Goal: Task Accomplishment & Management: Manage account settings

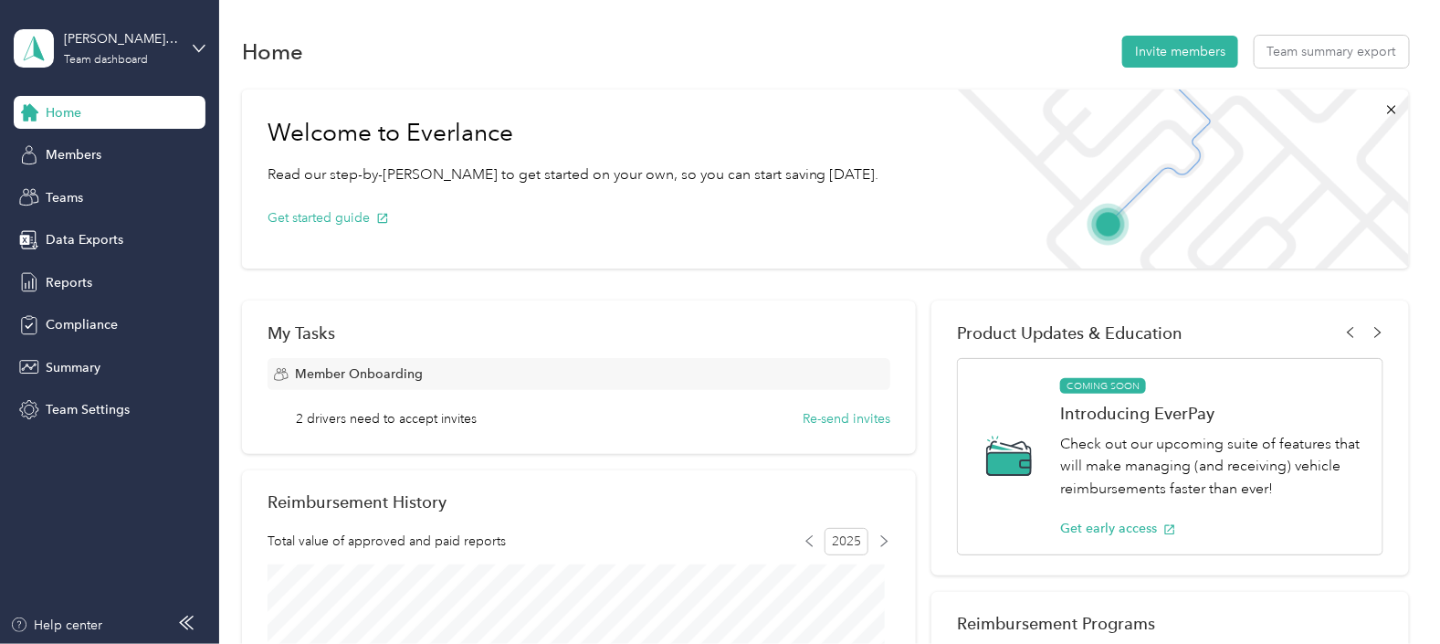
scroll to position [113, 0]
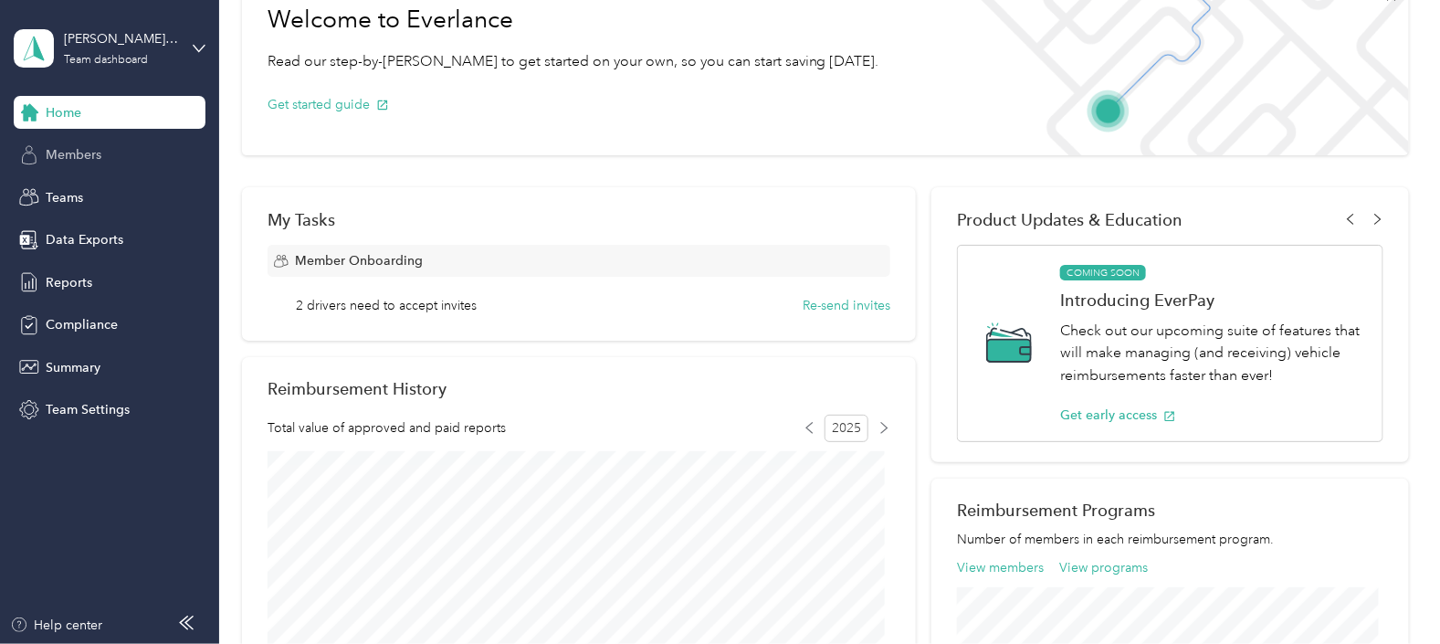
click at [82, 154] on span "Members" at bounding box center [74, 154] width 56 height 19
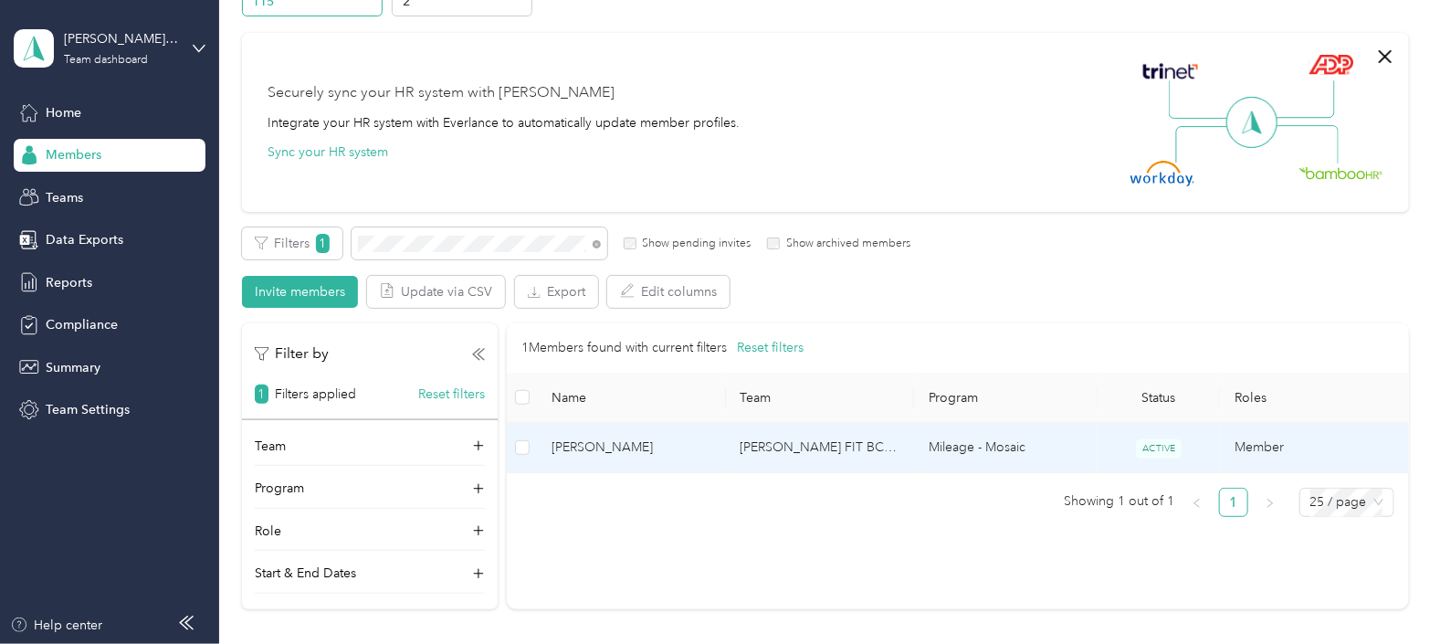
click at [586, 449] on span "[PERSON_NAME]" at bounding box center [630, 447] width 159 height 20
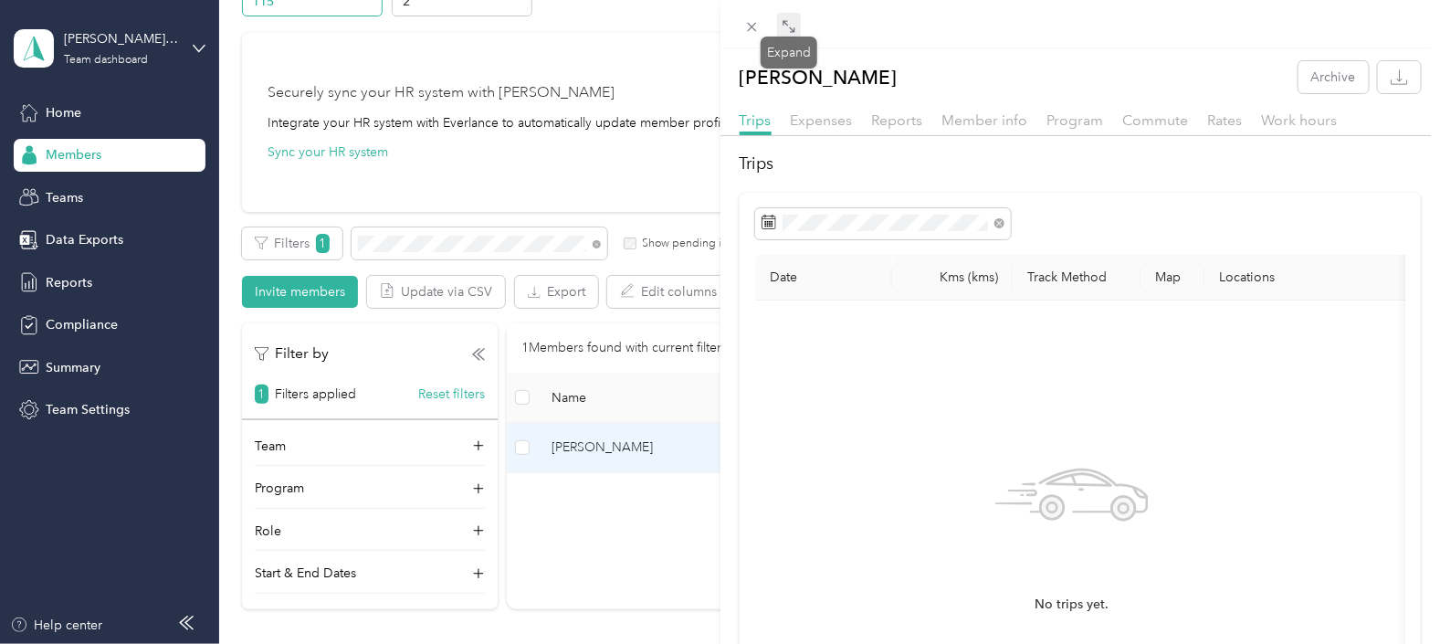
click at [785, 25] on icon at bounding box center [788, 26] width 15 height 15
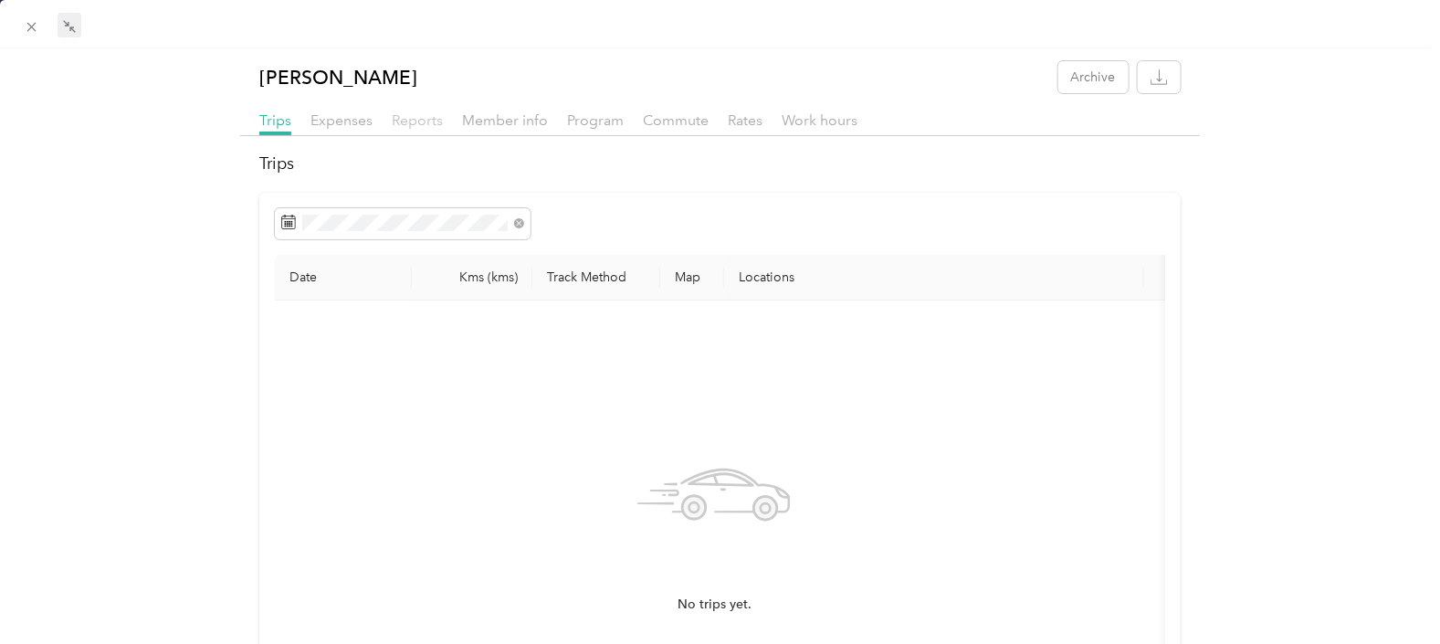
click at [415, 124] on span "Reports" at bounding box center [417, 119] width 51 height 17
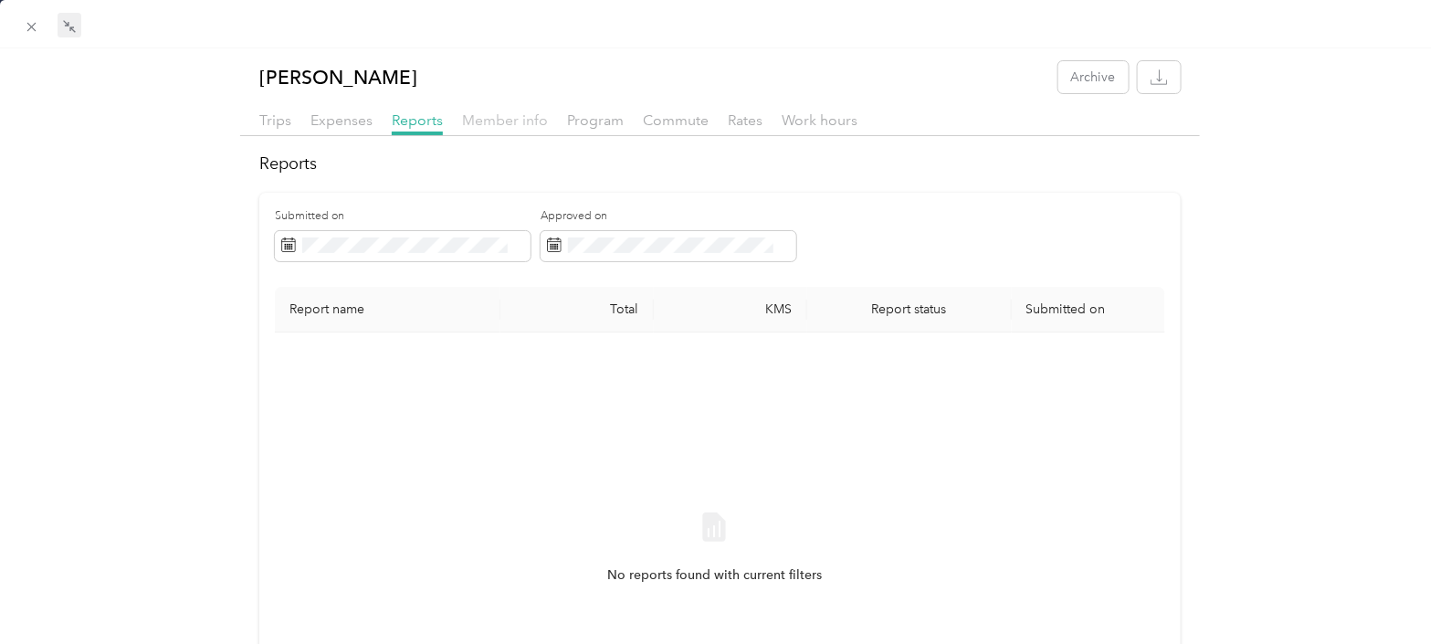
click at [489, 113] on span "Member info" at bounding box center [505, 119] width 86 height 17
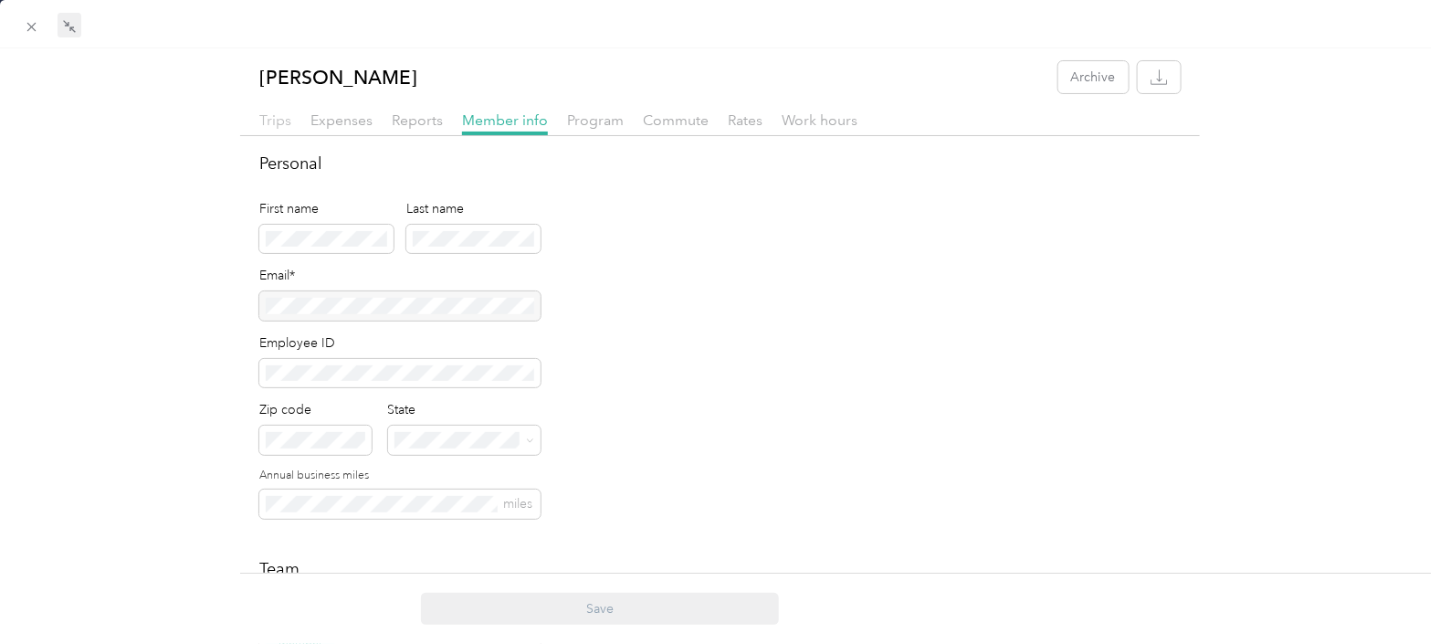
click at [274, 123] on span "Trips" at bounding box center [275, 119] width 32 height 17
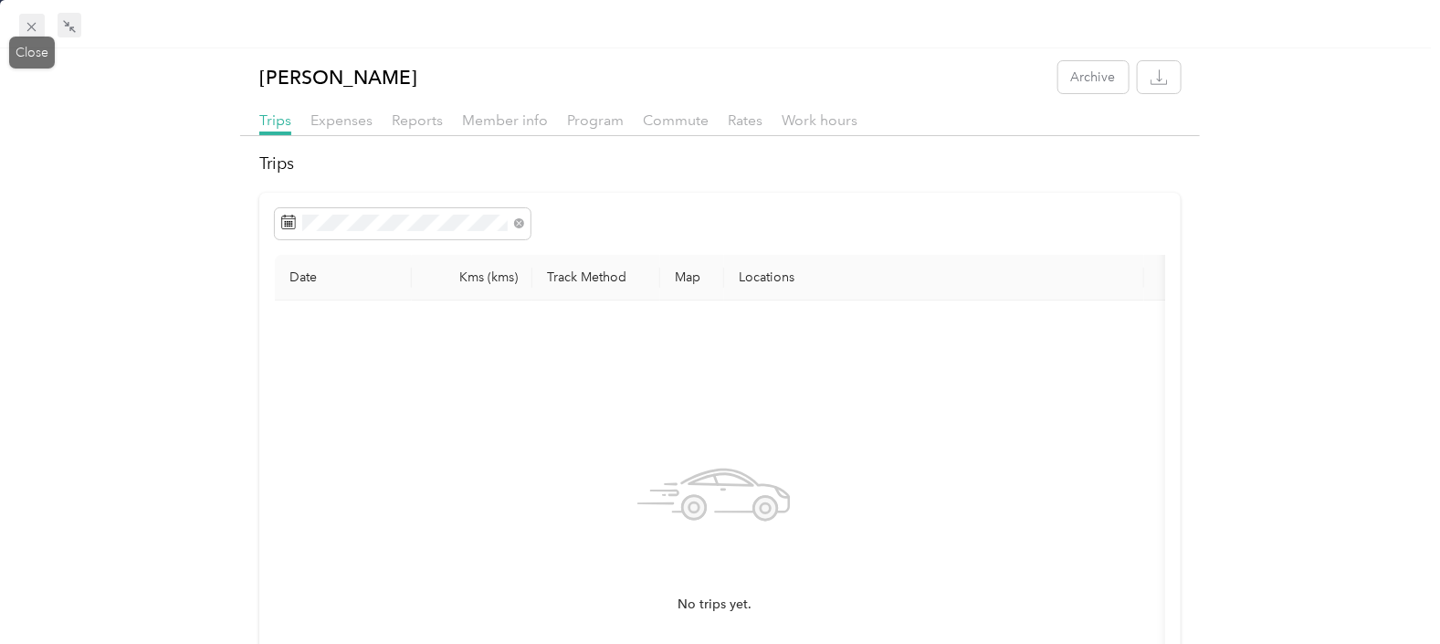
click at [36, 21] on icon at bounding box center [32, 27] width 16 height 16
